Goal: Task Accomplishment & Management: Manage account settings

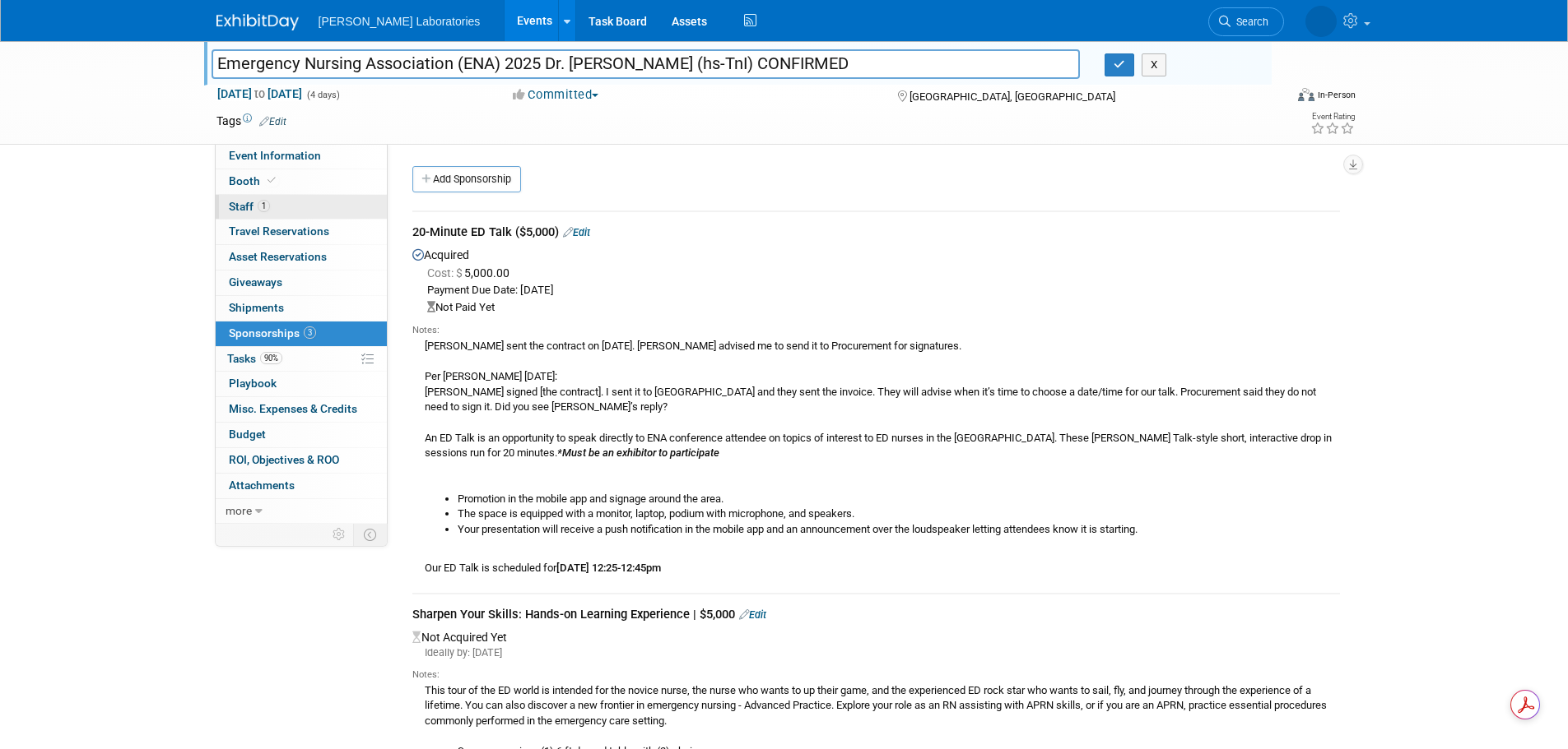
click at [245, 205] on span "Staff 1" at bounding box center [249, 206] width 41 height 13
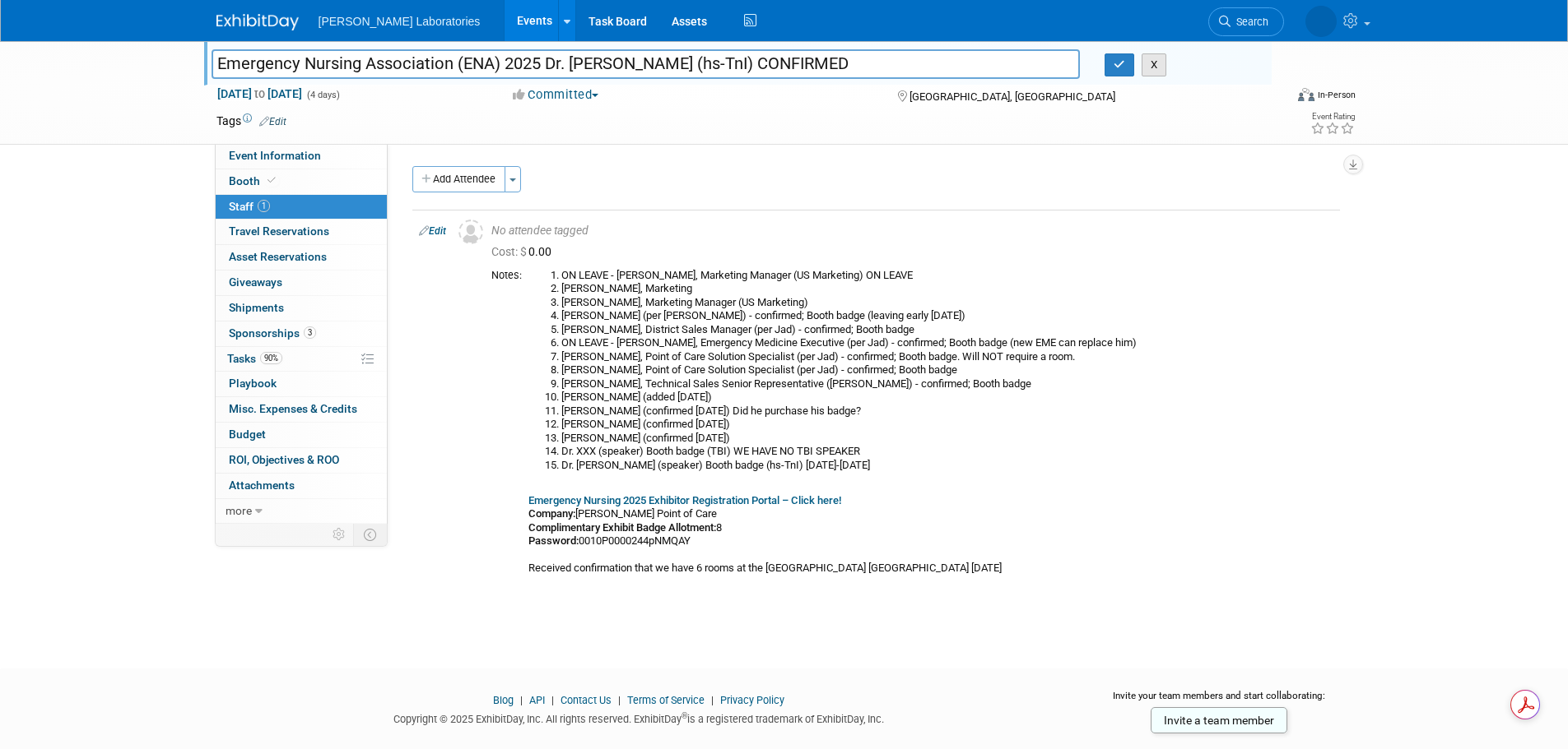
click at [1154, 65] on button "X" at bounding box center [1153, 65] width 25 height 23
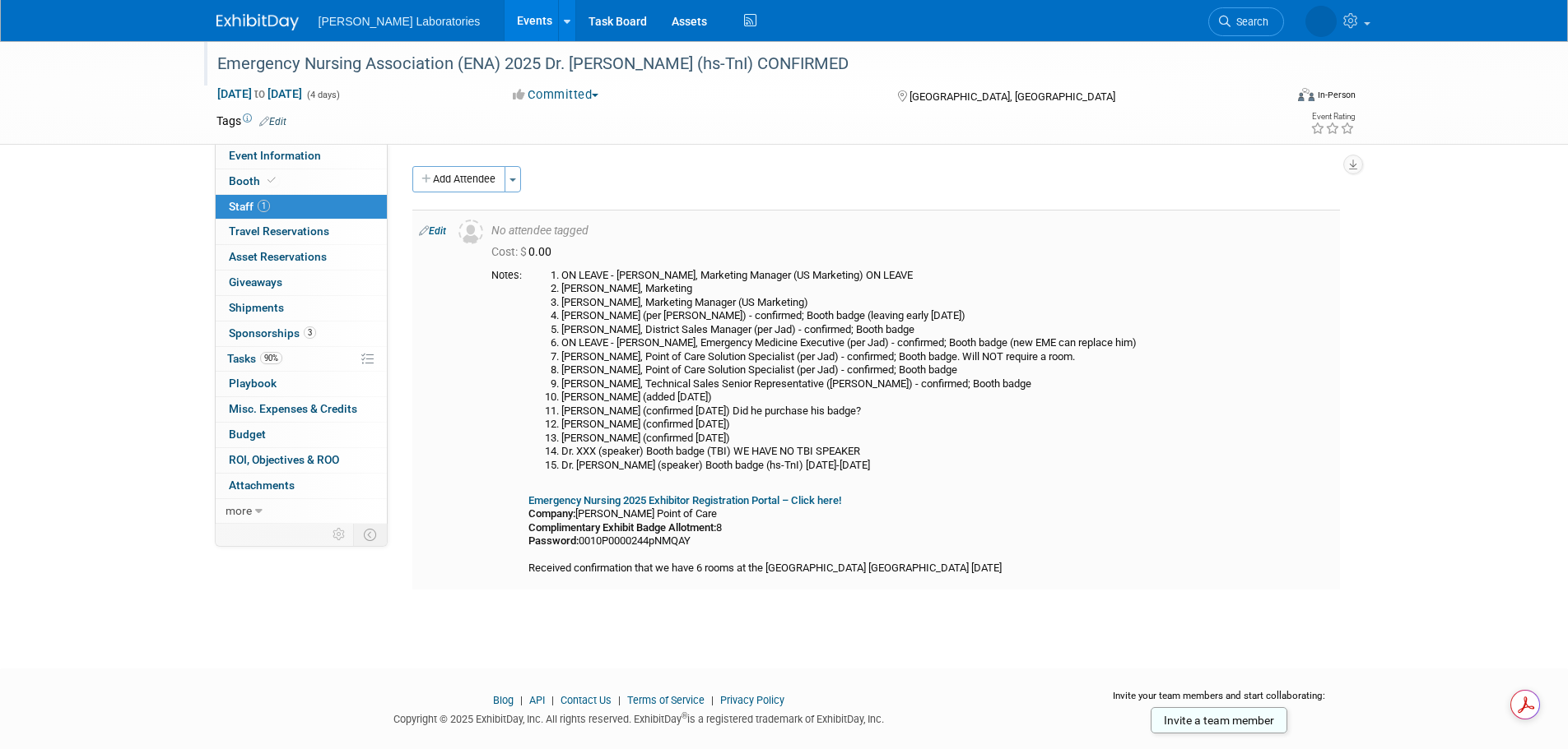
click at [440, 232] on link "Edit" at bounding box center [432, 231] width 27 height 11
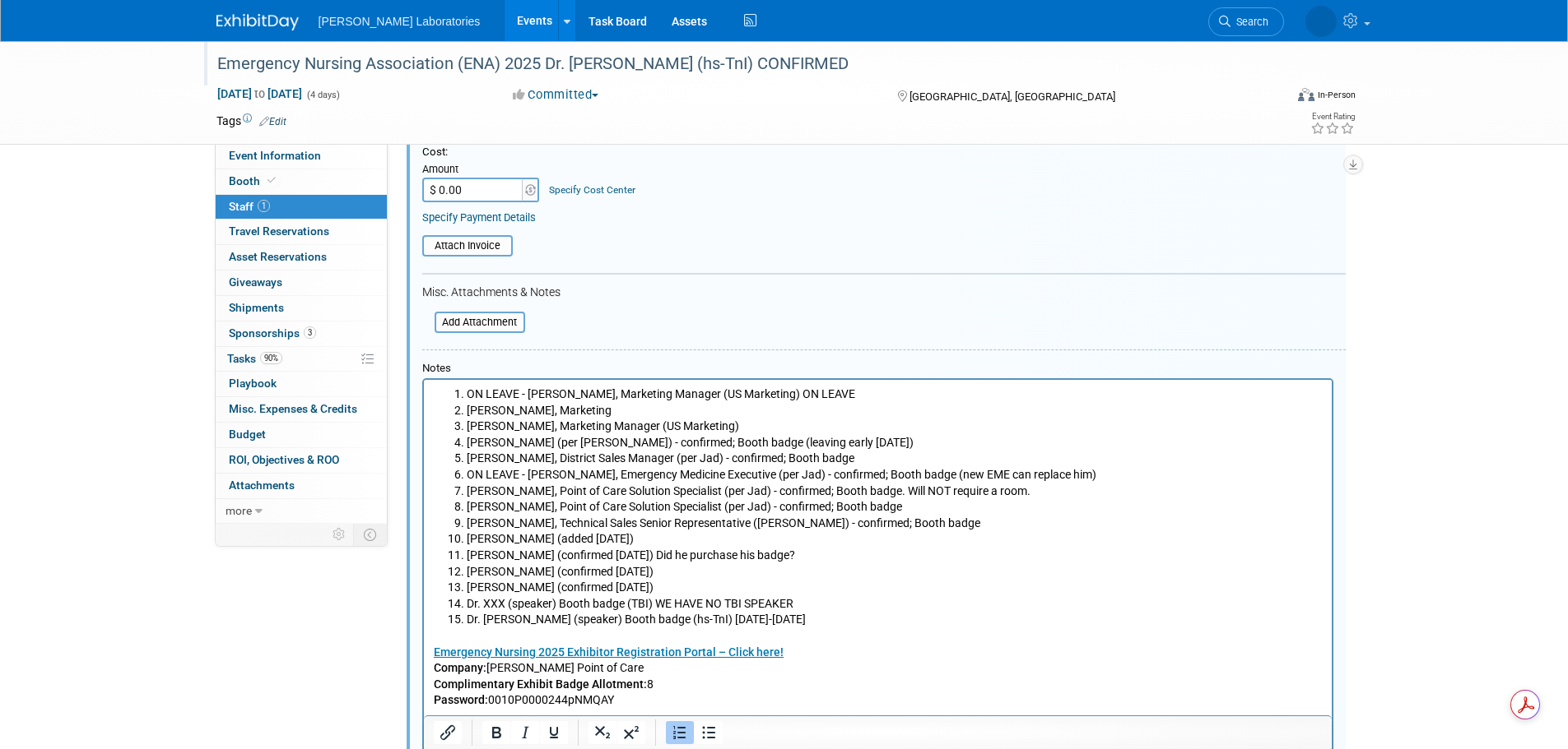
scroll to position [270, 0]
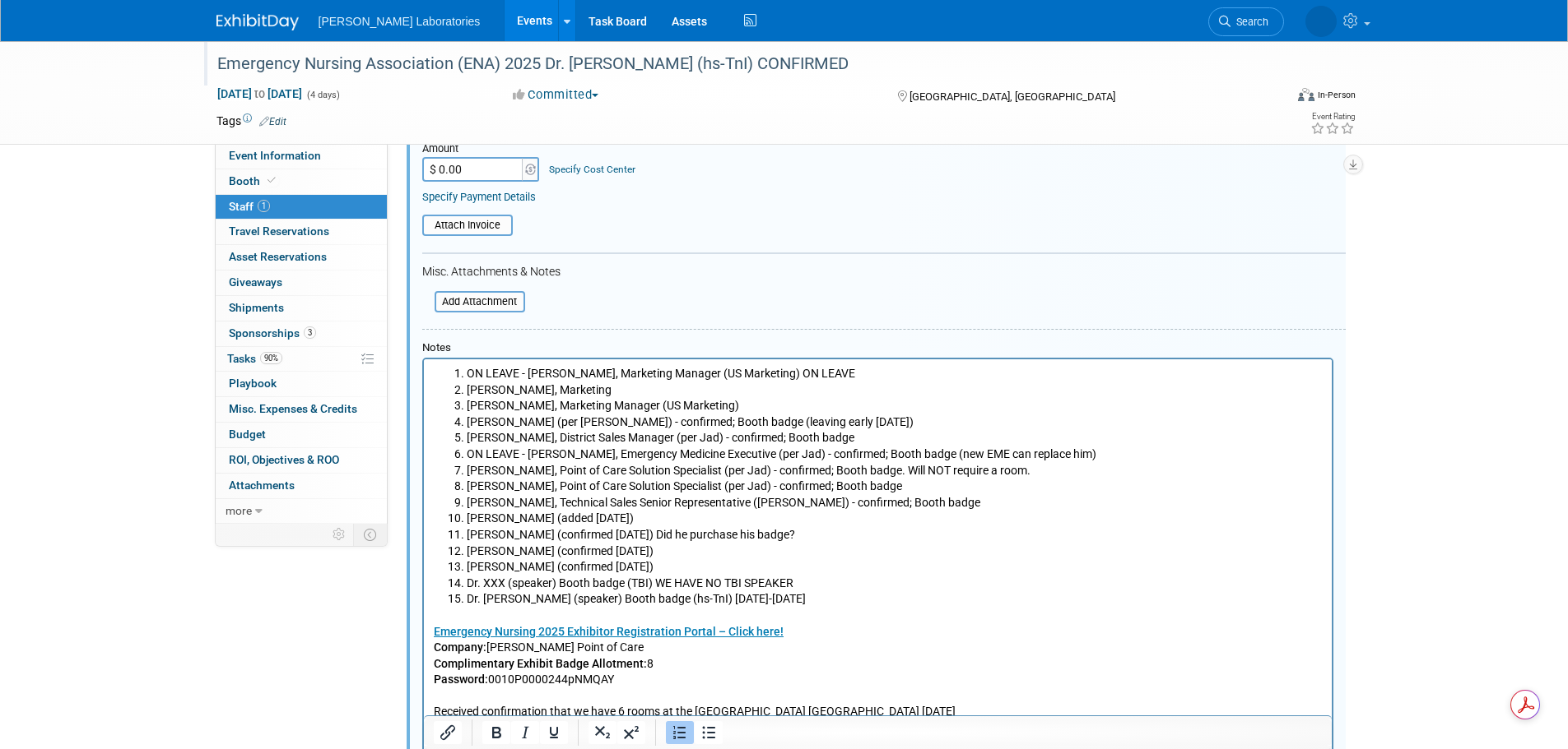
click at [668, 554] on li "Matt Victorn (confirmed 8/21/25)" at bounding box center [894, 552] width 856 height 17
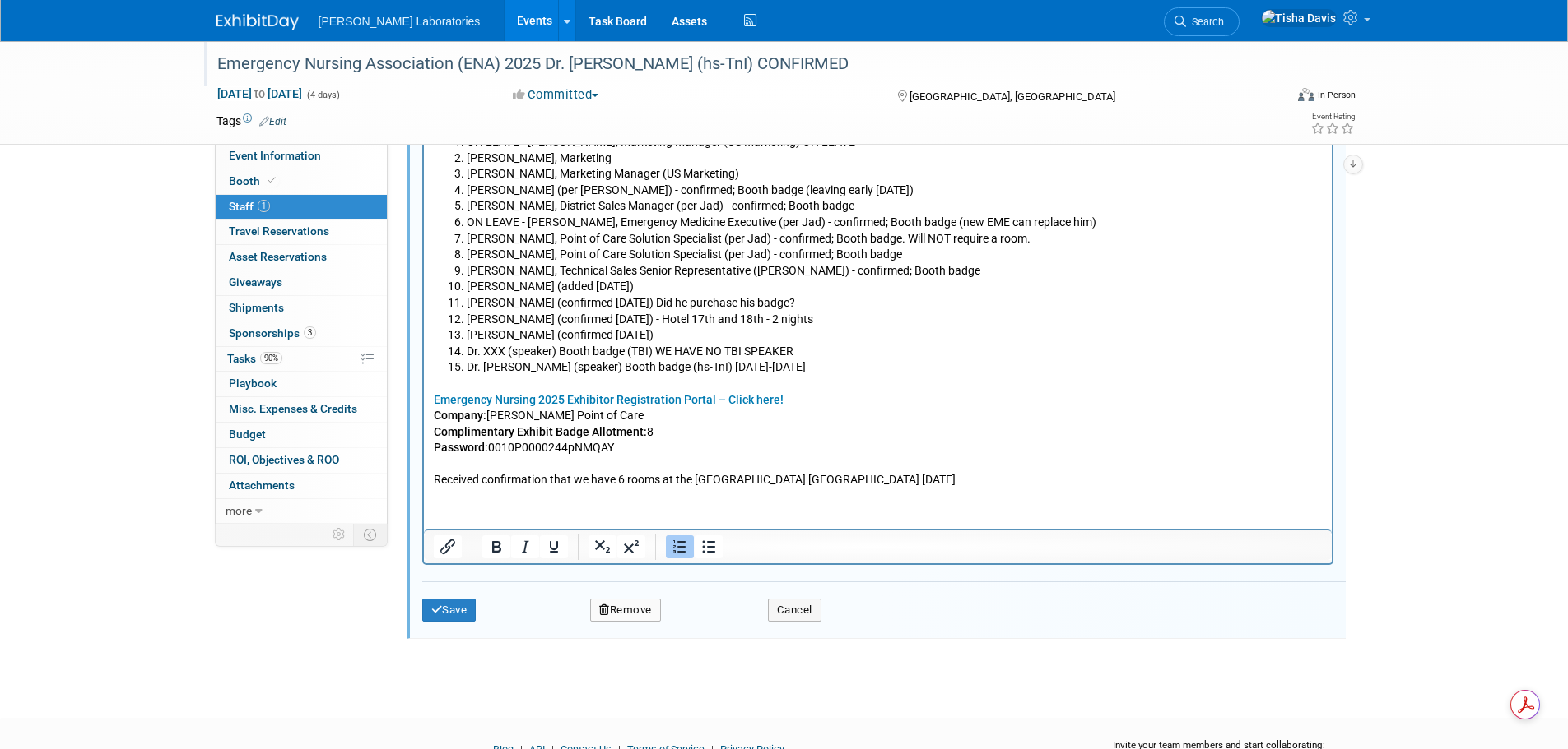
scroll to position [586, 0]
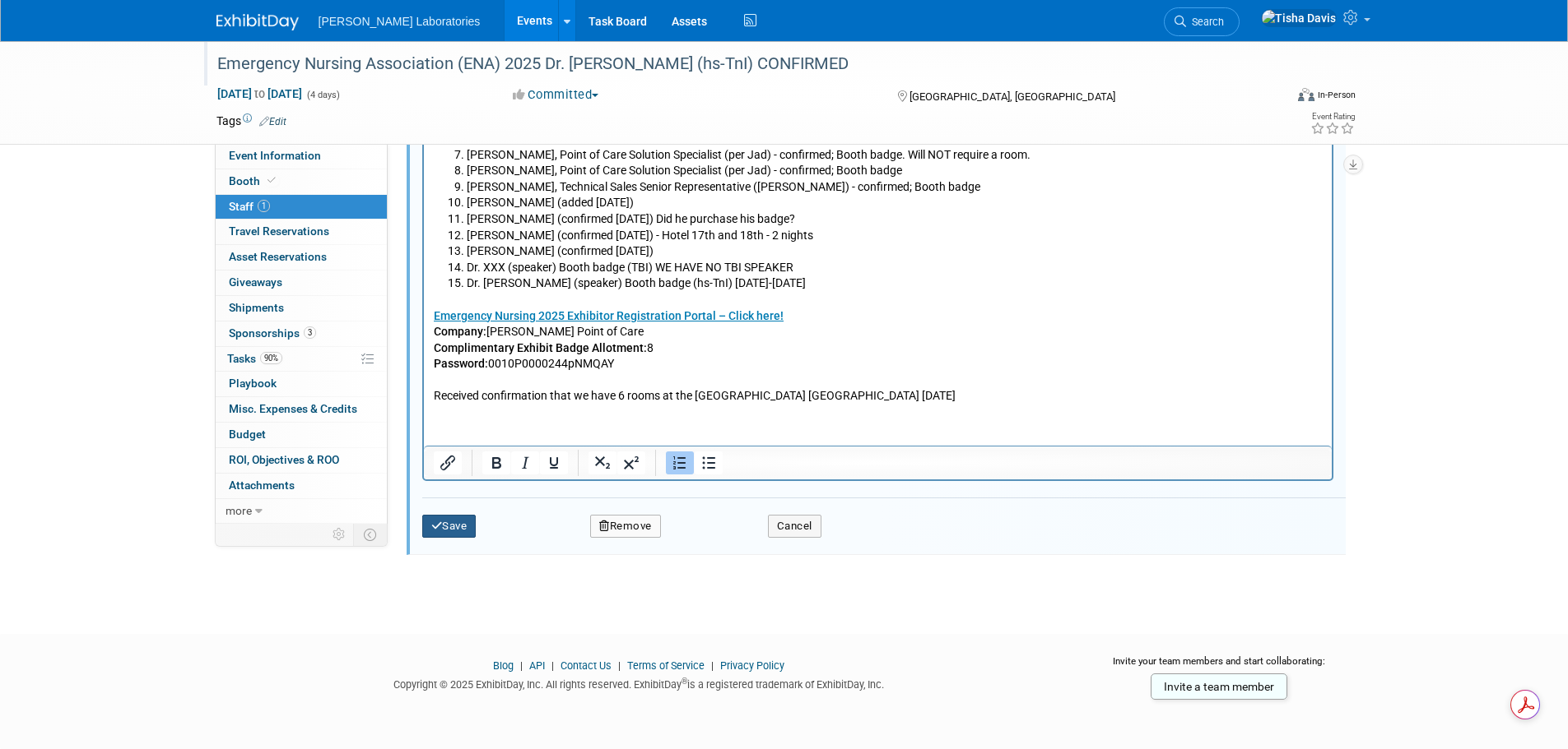
click at [460, 528] on button "Save" at bounding box center [449, 526] width 54 height 23
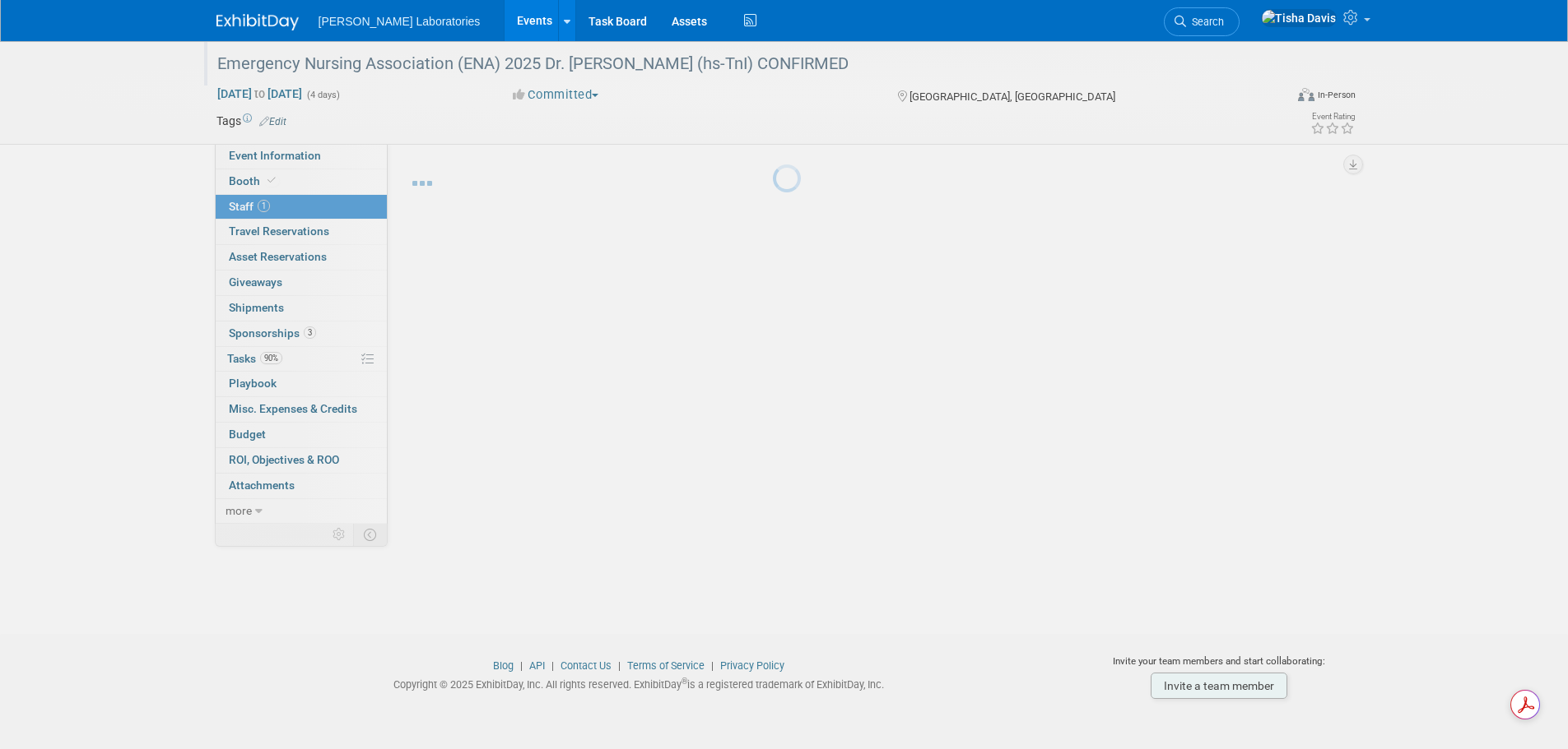
scroll to position [35, 0]
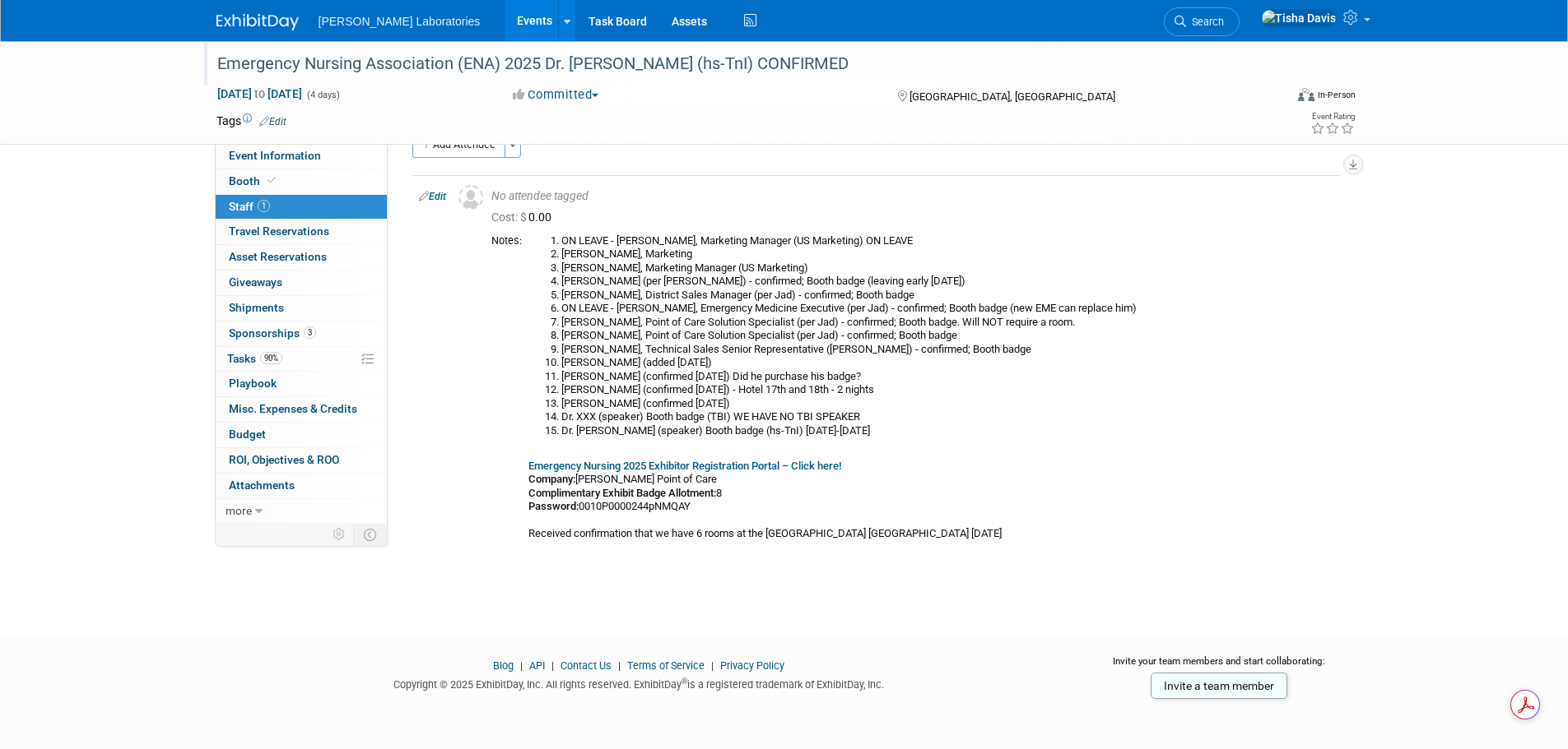
click at [505, 30] on link "Events" at bounding box center [535, 21] width 60 height 41
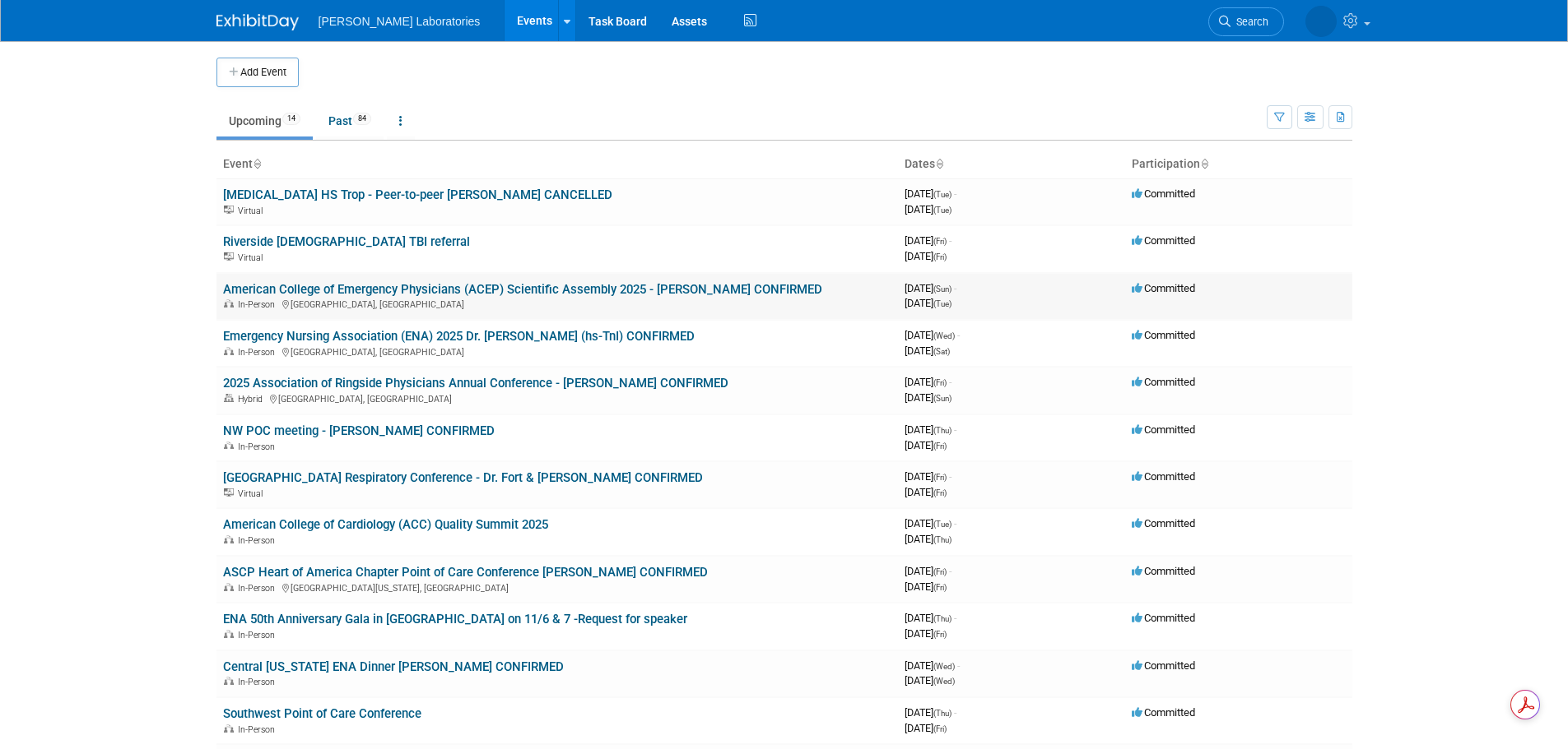
click at [447, 291] on link "American College of Emergency Physicians (ACEP) Scientific Assembly 2025 - [PER…" at bounding box center [522, 290] width 599 height 15
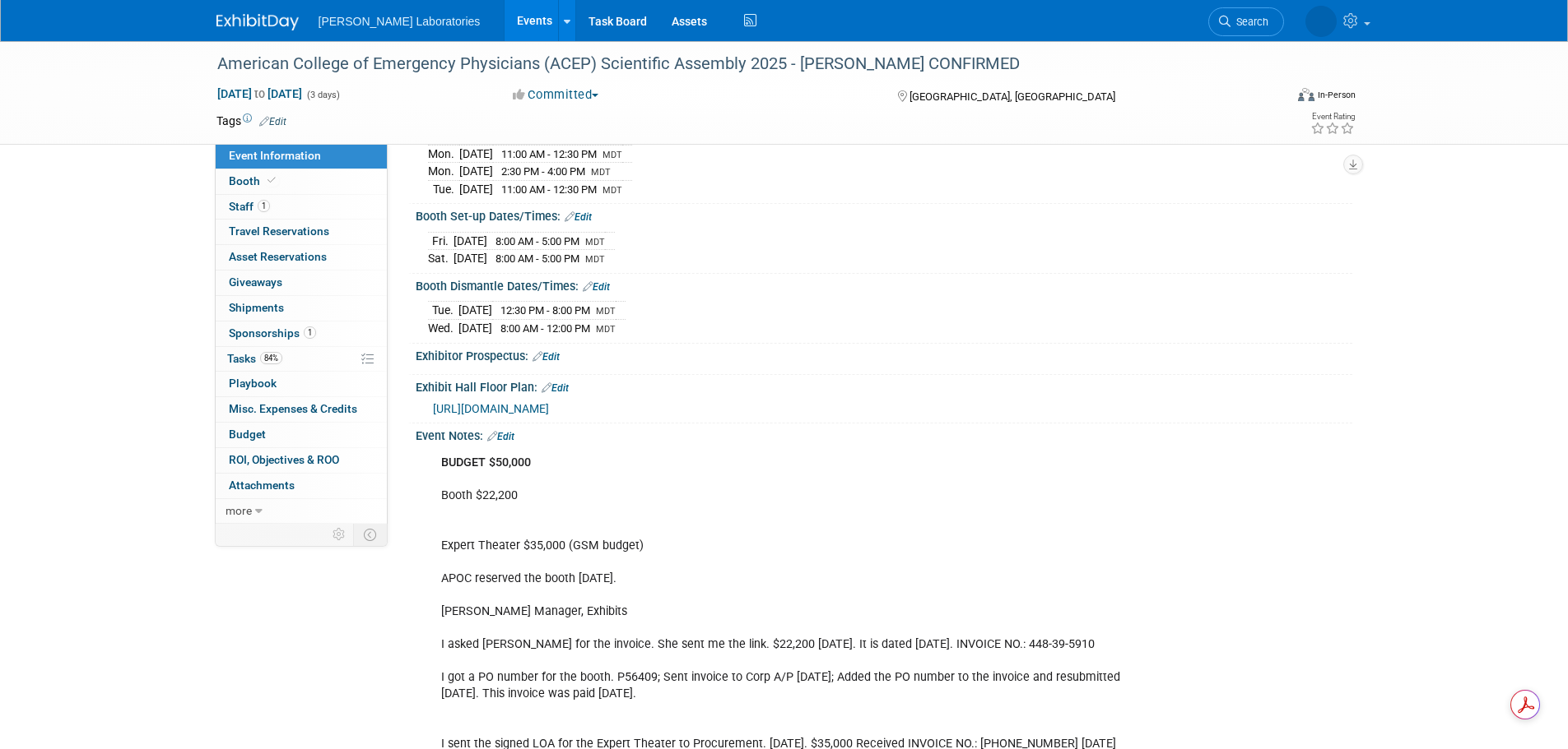
scroll to position [247, 0]
click at [511, 433] on link "Edit" at bounding box center [500, 435] width 27 height 11
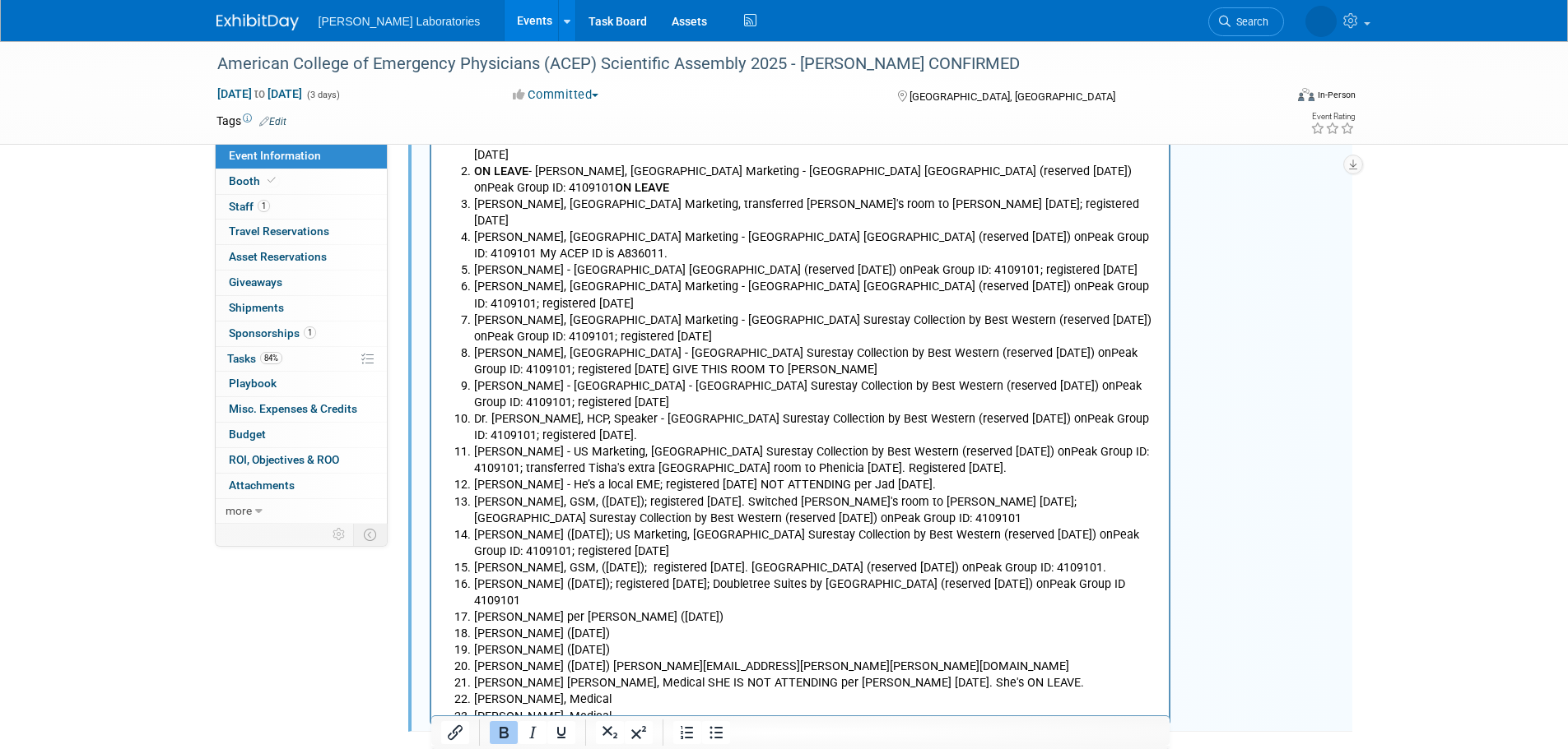
scroll to position [2879, 0]
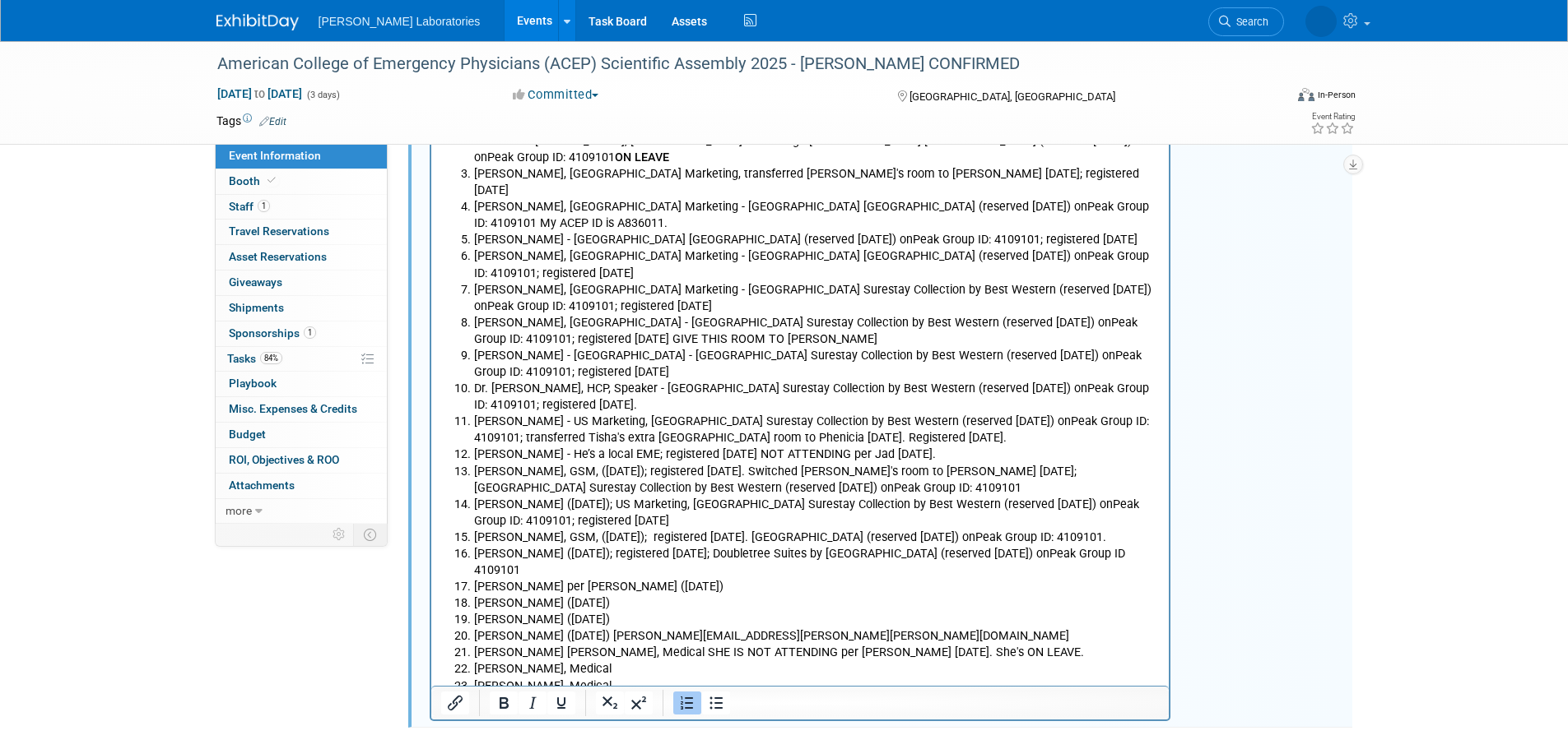
click at [814, 629] on li "Kathryn Messina (8/25/25) kathryn.honsberger@abbott.com" at bounding box center [817, 637] width 686 height 17
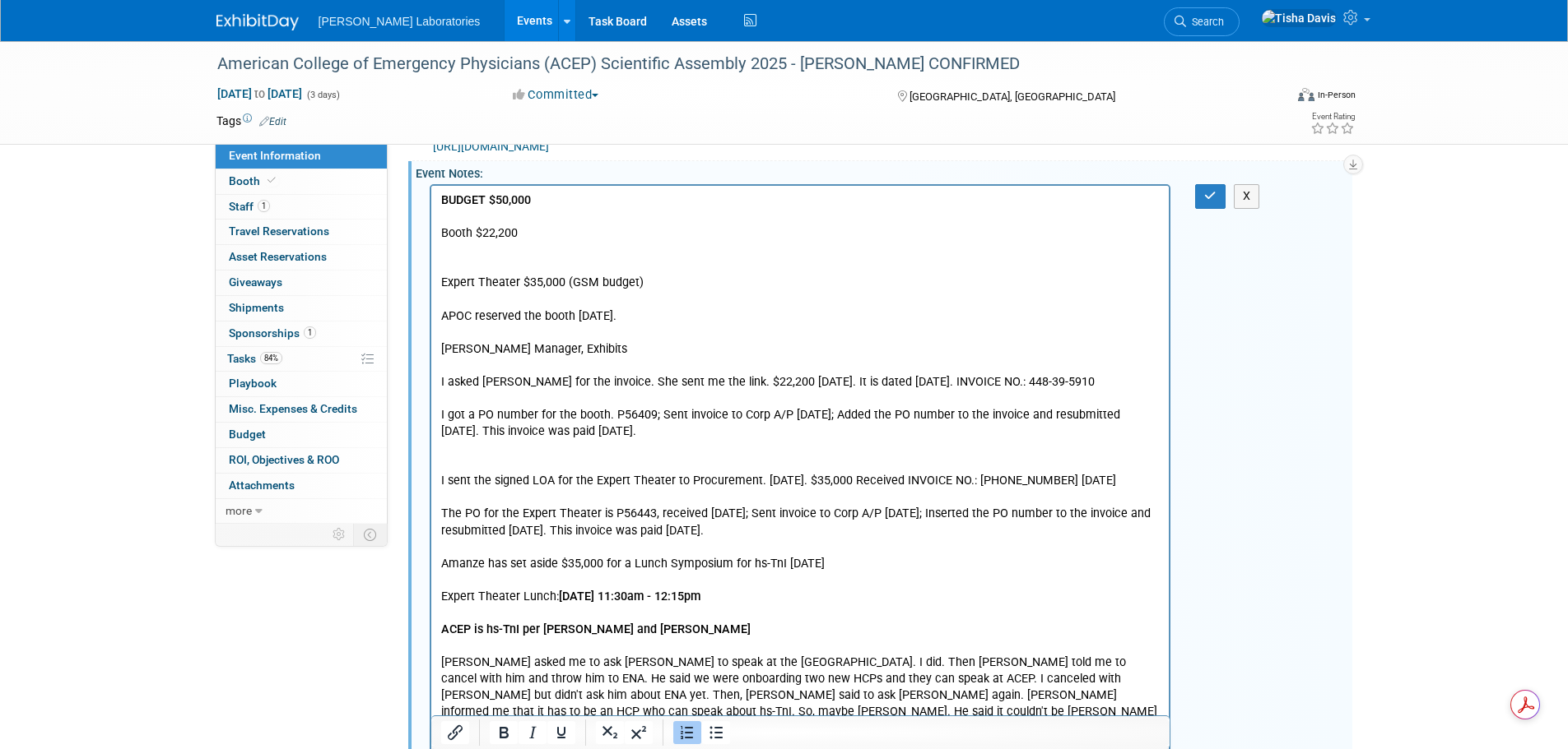
scroll to position [247, 0]
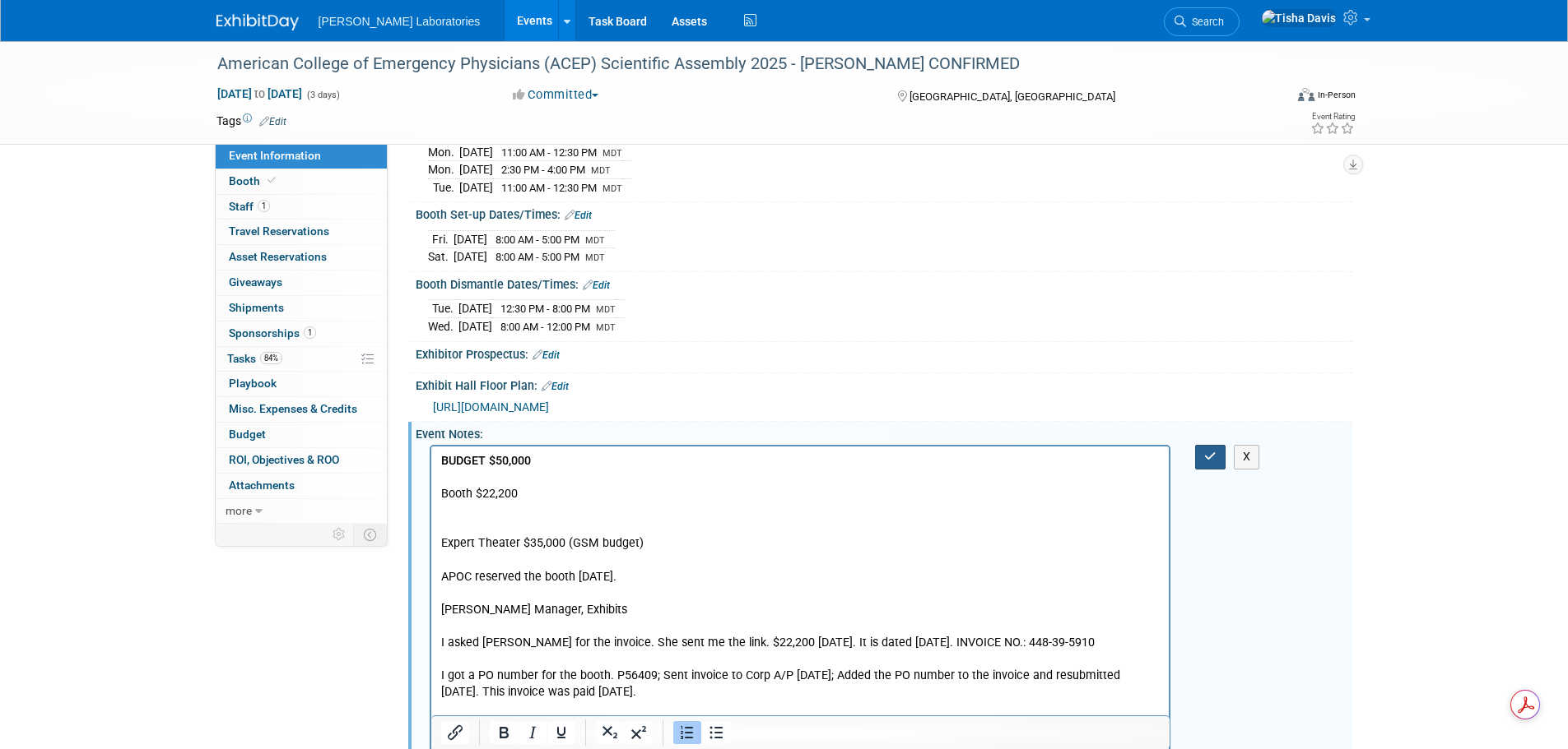
click at [1205, 453] on icon "button" at bounding box center [1210, 457] width 12 height 11
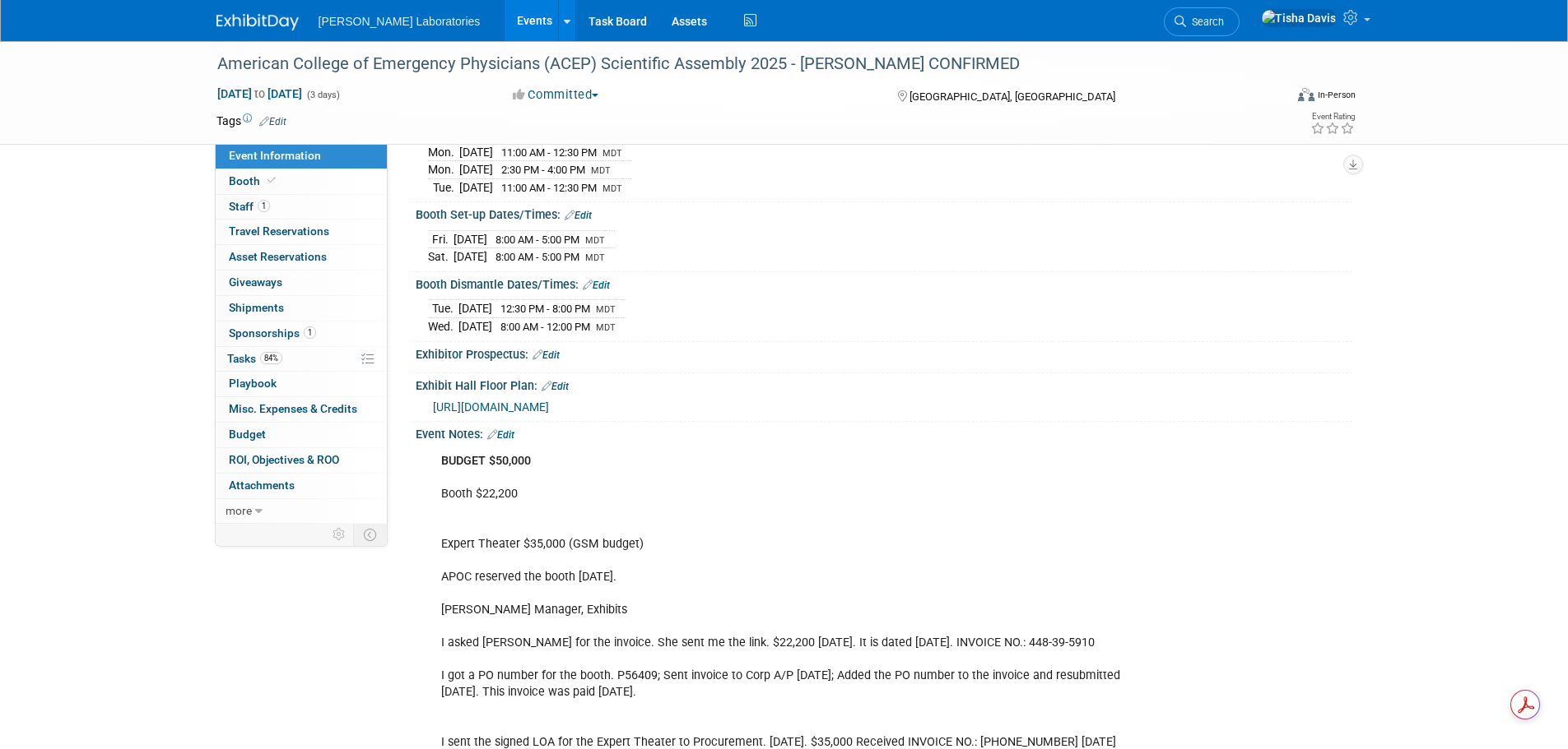
click at [505, 13] on link "Events" at bounding box center [535, 21] width 60 height 41
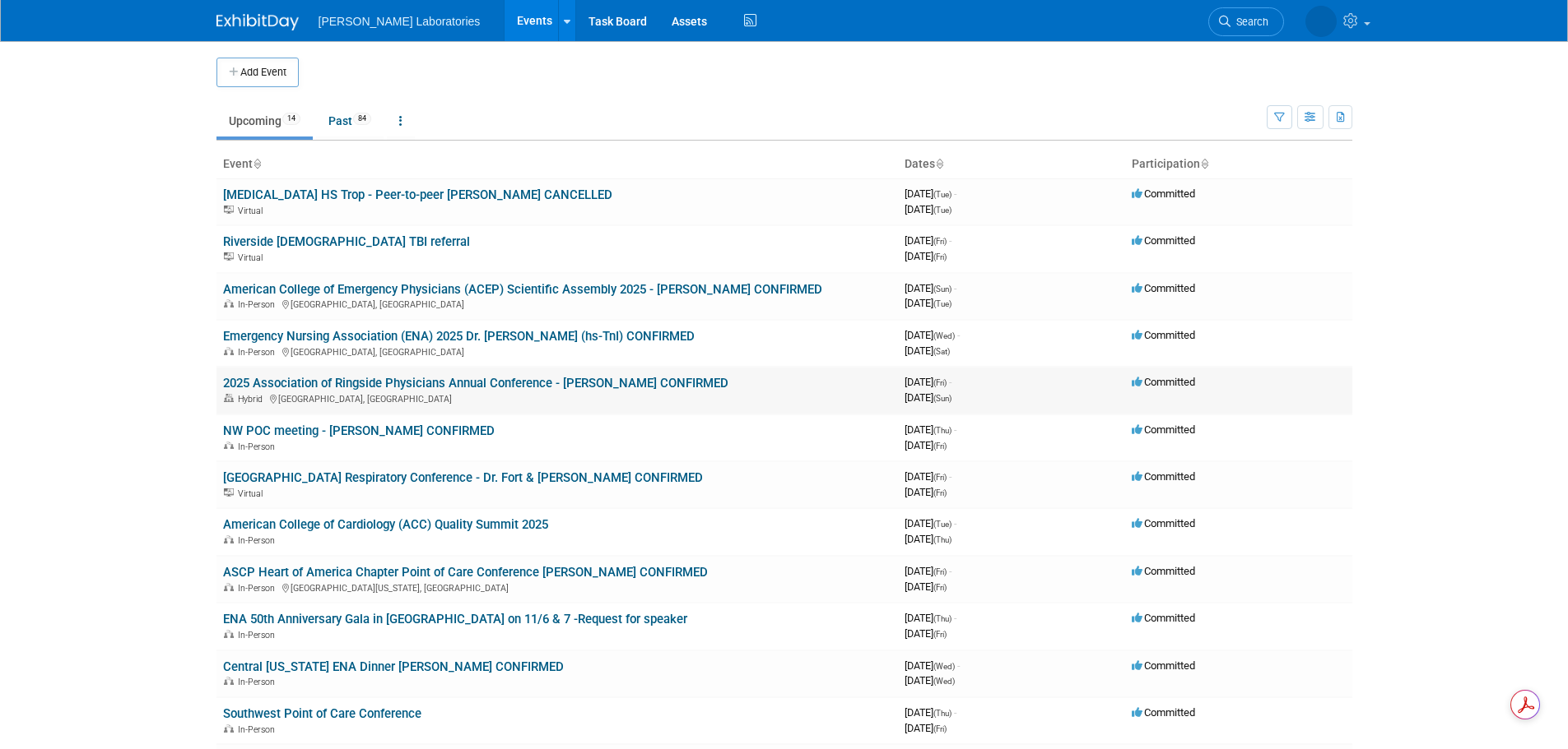
click at [544, 382] on link "2025 Association of Ringside Physicians Annual Conference - Dr. Carl Price CONF…" at bounding box center [475, 383] width 505 height 15
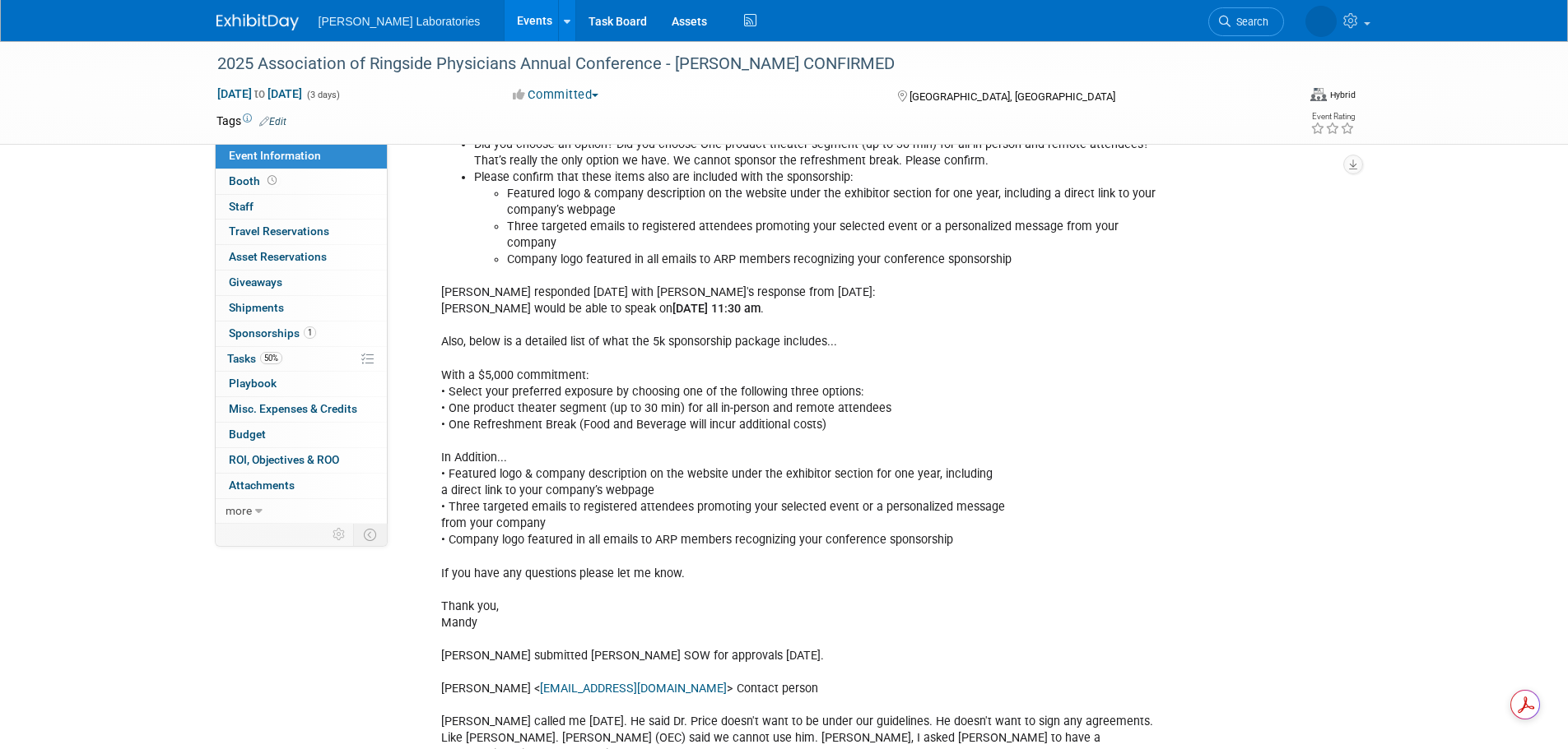
scroll to position [2221, 0]
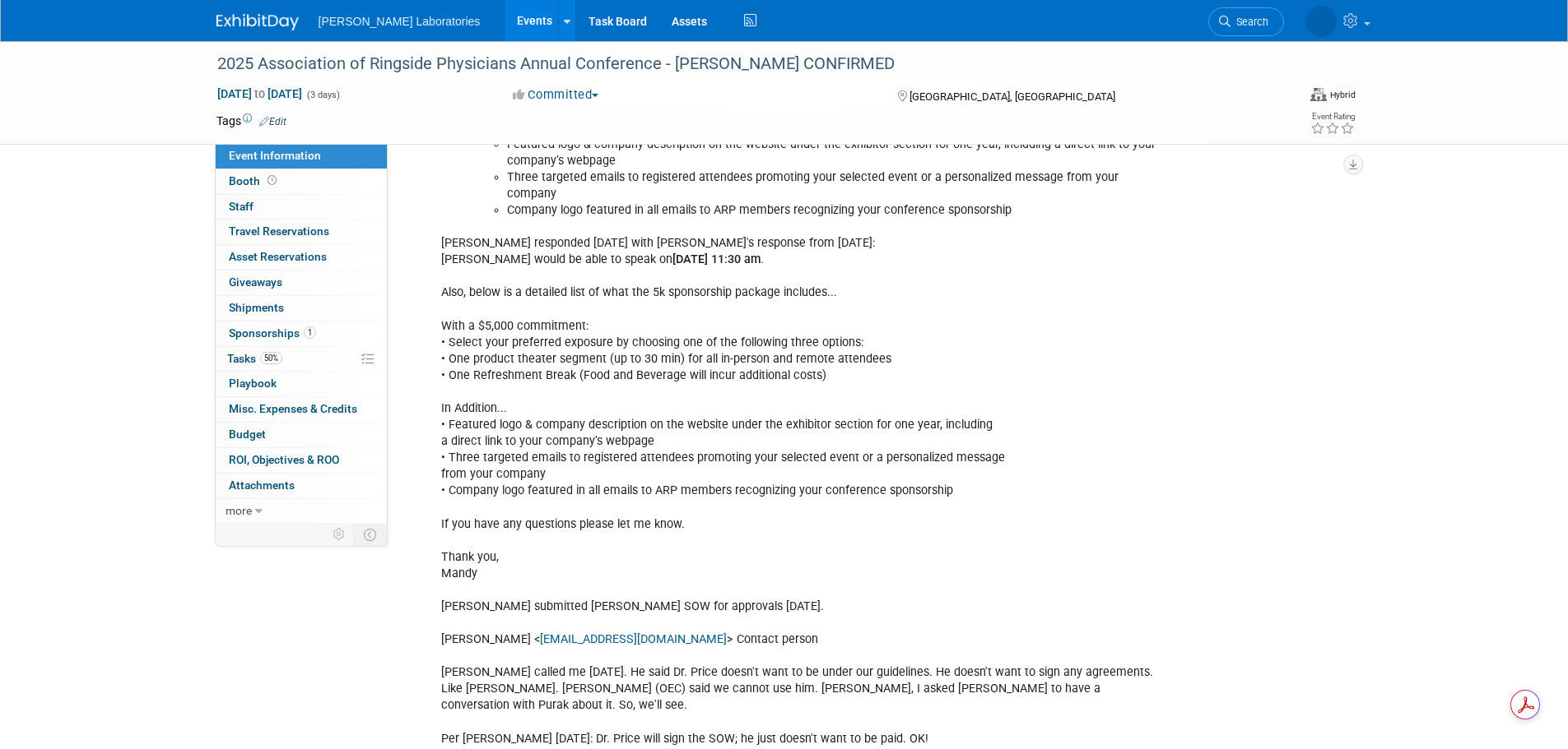
click at [505, 18] on link "Events" at bounding box center [535, 21] width 60 height 41
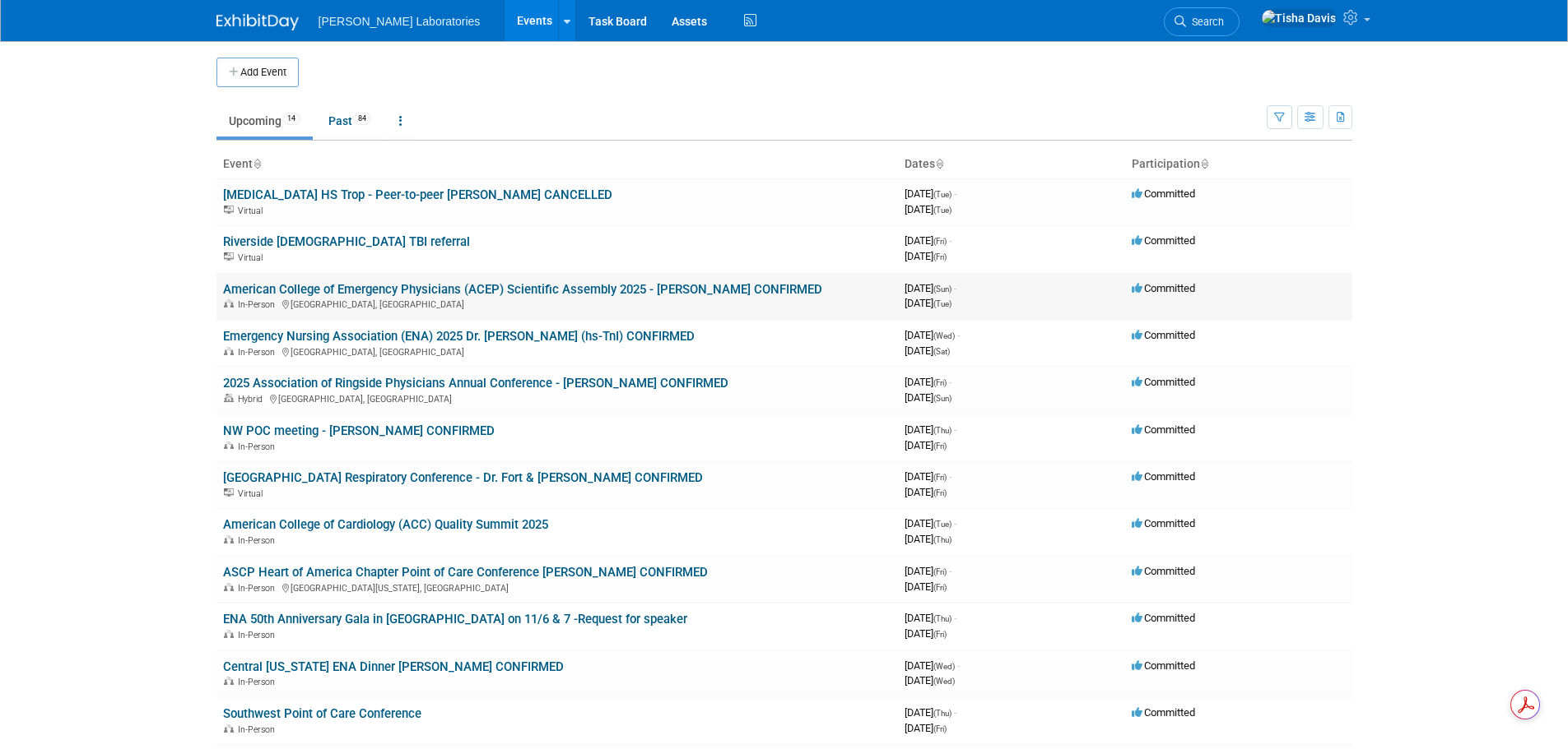
click at [446, 292] on link "American College of Emergency Physicians (ACEP) Scientific Assembly 2025 - [PER…" at bounding box center [522, 290] width 599 height 15
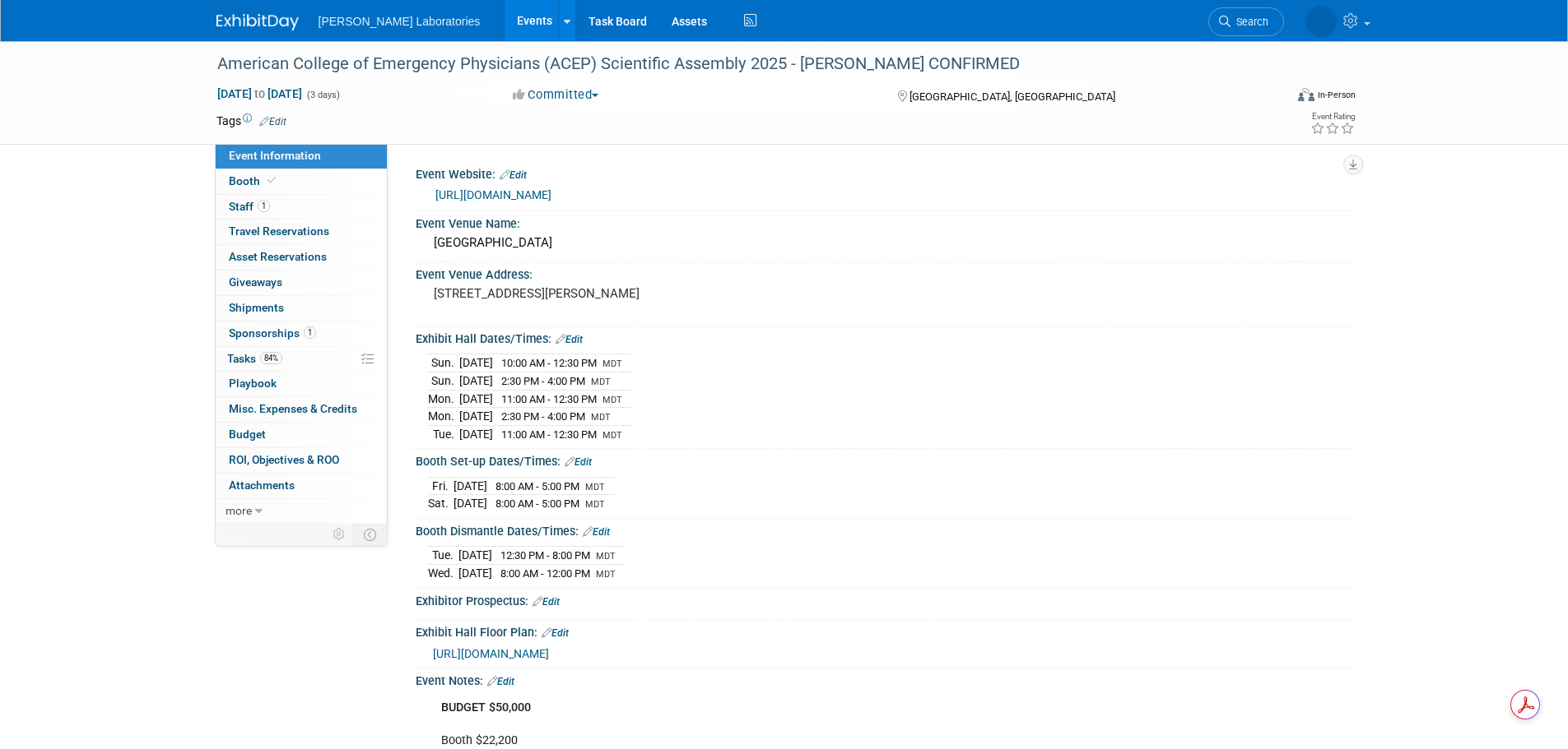
click at [271, 332] on span "Sponsorships 1" at bounding box center [272, 333] width 87 height 13
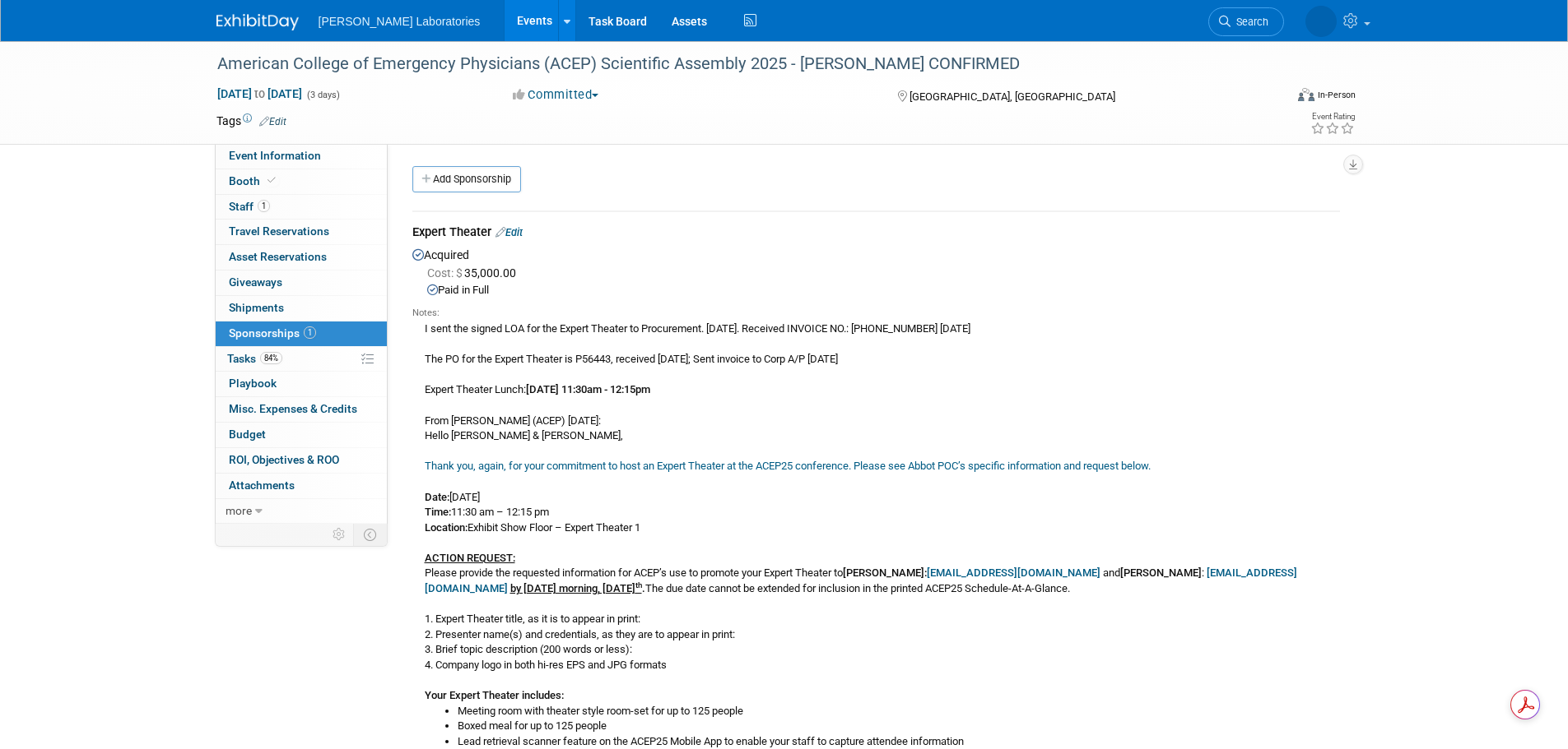
drag, startPoint x: 425, startPoint y: 388, endPoint x: 726, endPoint y: 384, distance: 301.0
copy div "Expert Theater Lunch: September 7, 2025 11:30am - 12:15pm"
click at [306, 160] on span "Event Information" at bounding box center [275, 156] width 92 height 13
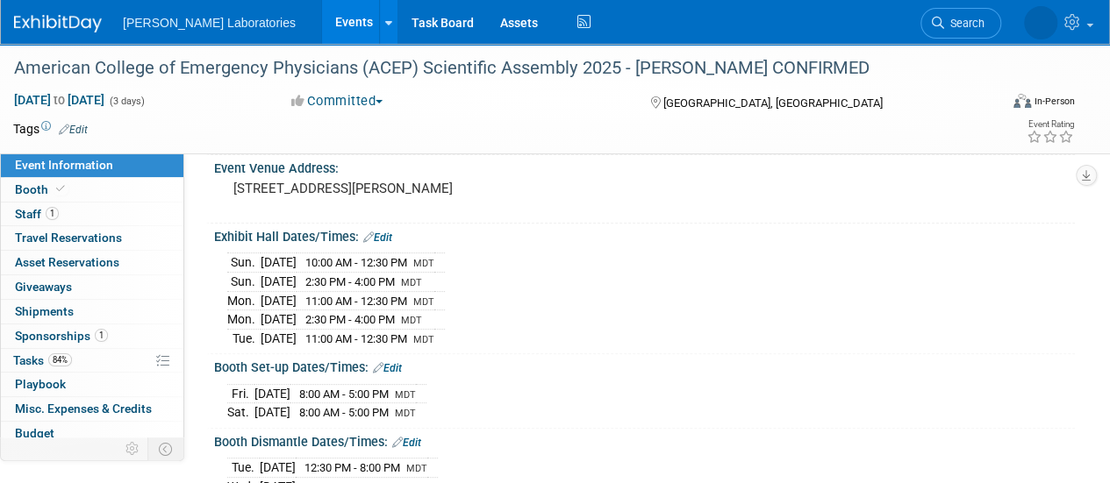
scroll to position [118, 0]
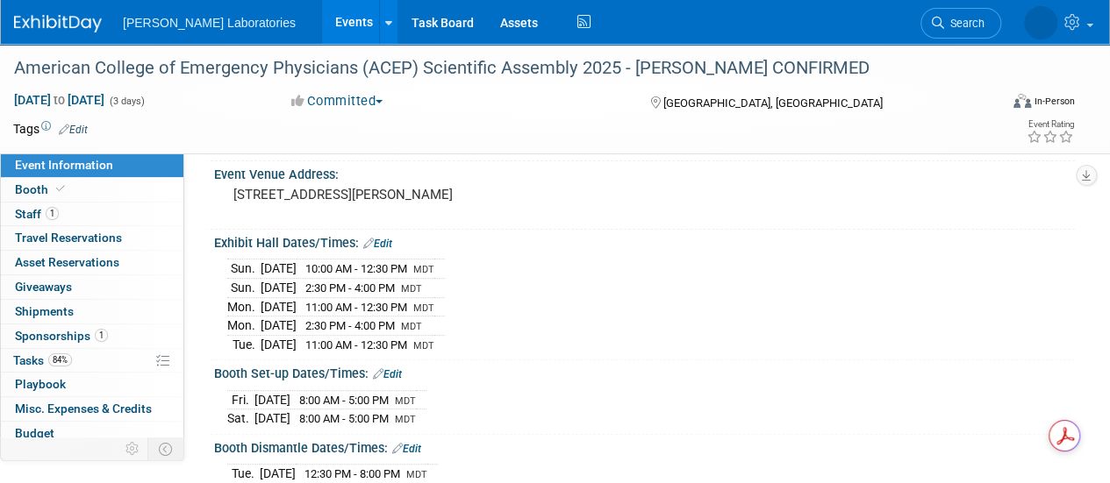
drag, startPoint x: 227, startPoint y: 264, endPoint x: 483, endPoint y: 342, distance: 267.0
click at [483, 342] on div "Sun. Sep 7, 2025 10:00 AM - 12:30 PM MDT Sun. Sep 7, 2025 2:30 PM - 4:00 PM MDT…" at bounding box center [644, 303] width 834 height 99
copy table
click at [32, 212] on span "Staff 1" at bounding box center [37, 214] width 44 height 14
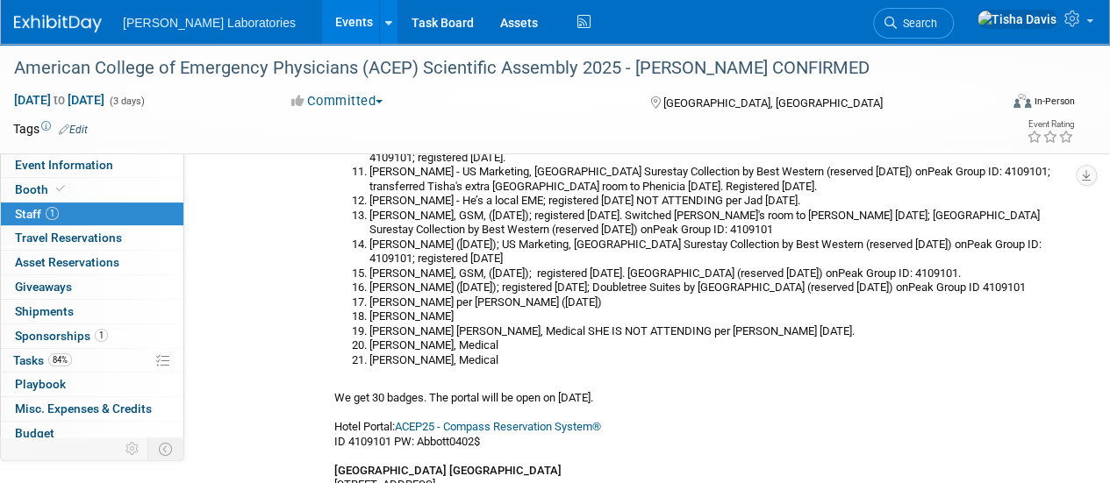
scroll to position [361, 0]
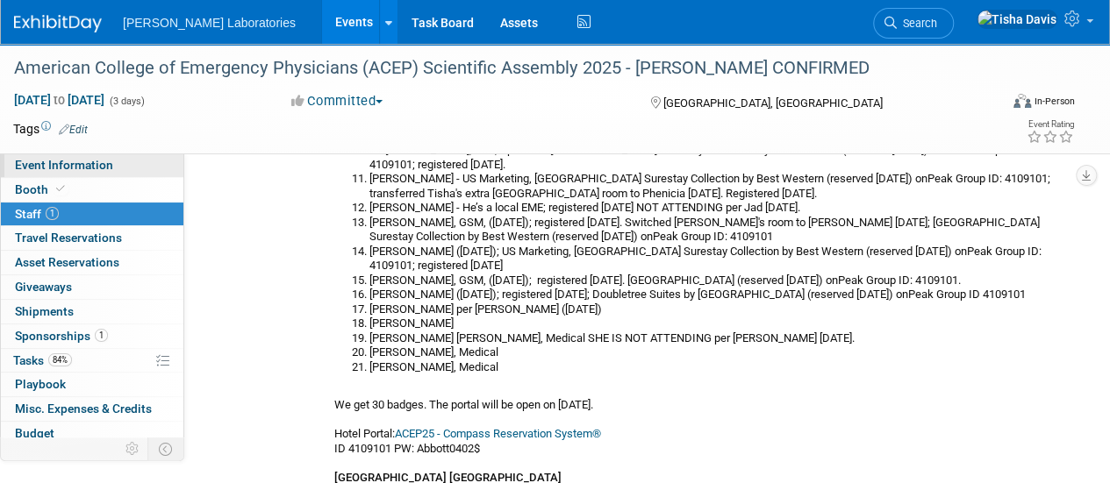
click at [136, 167] on link "Event Information" at bounding box center [92, 166] width 183 height 24
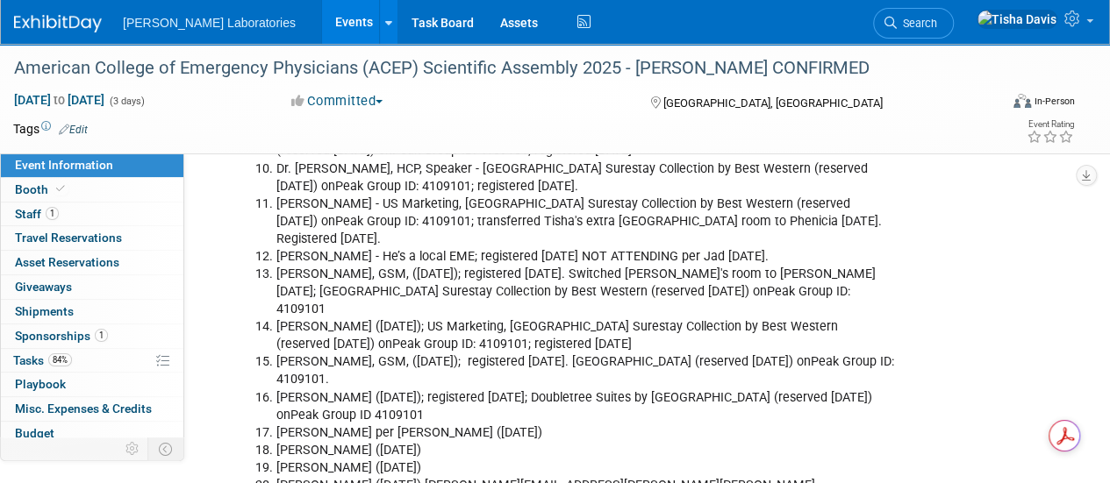
scroll to position [3593, 0]
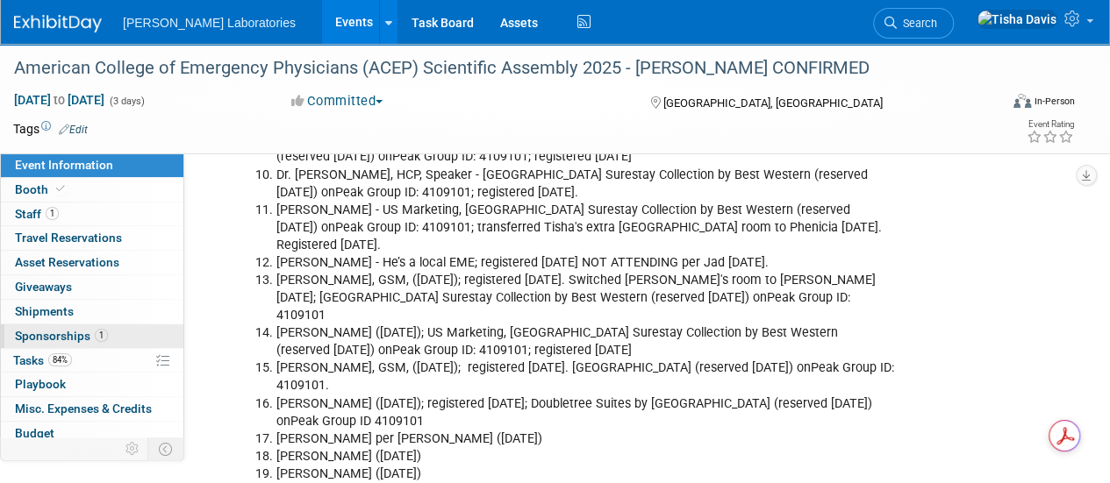
click at [70, 329] on span "Sponsorships 1" at bounding box center [61, 336] width 93 height 14
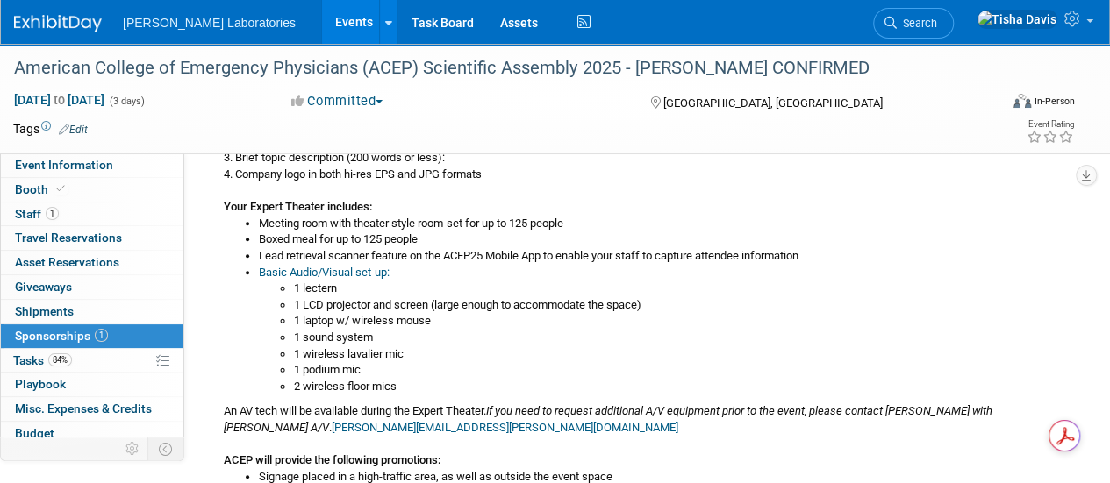
scroll to position [539, 0]
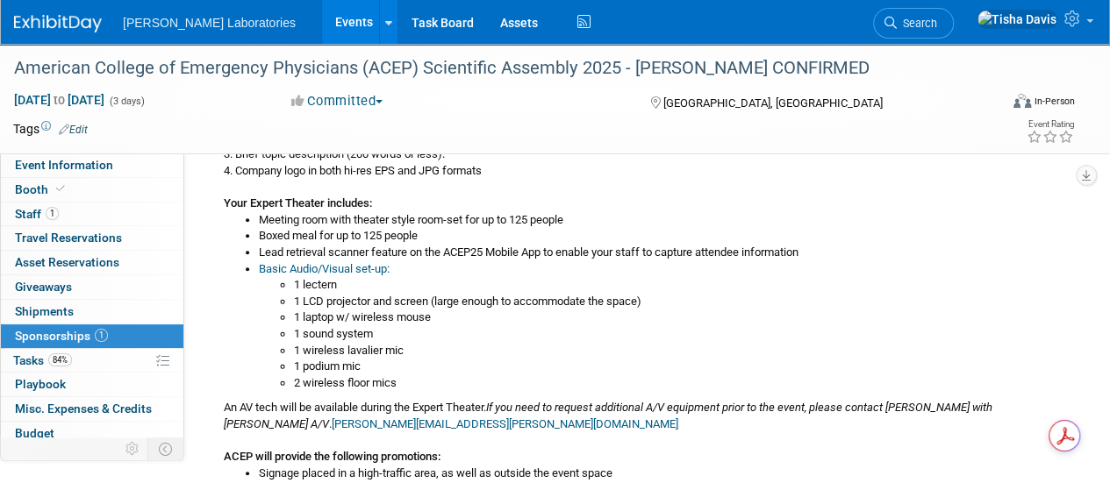
click at [322, 29] on link "Events" at bounding box center [354, 22] width 64 height 44
